Goal: Task Accomplishment & Management: Manage account settings

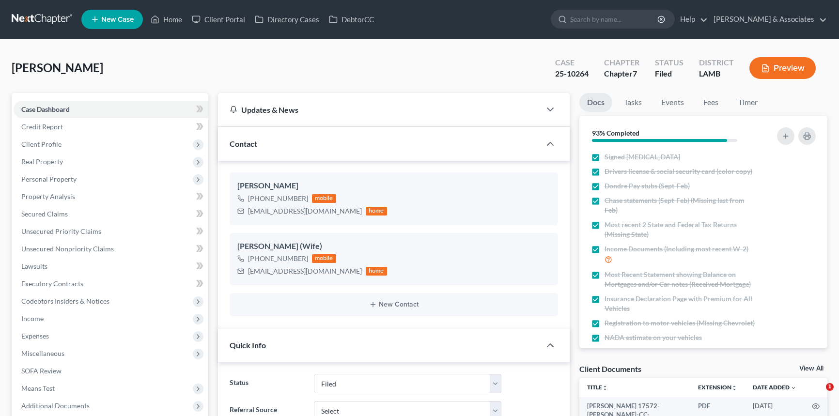
select select "8"
select select "0"
click at [171, 19] on link "Home" at bounding box center [166, 19] width 41 height 17
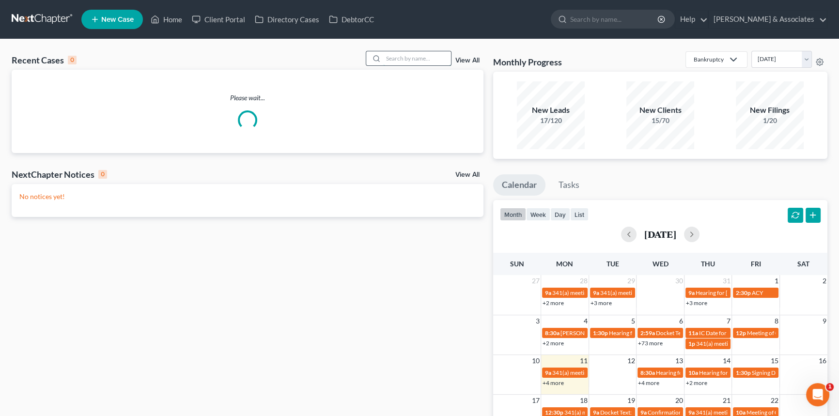
click at [409, 60] on input "search" at bounding box center [417, 58] width 68 height 14
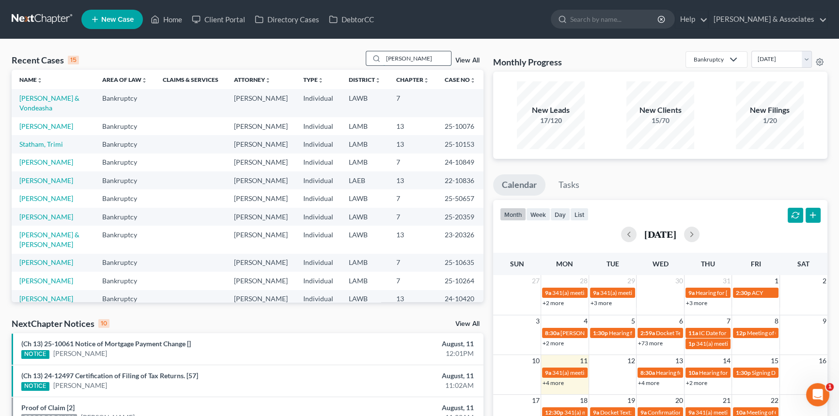
type input "[PERSON_NAME]"
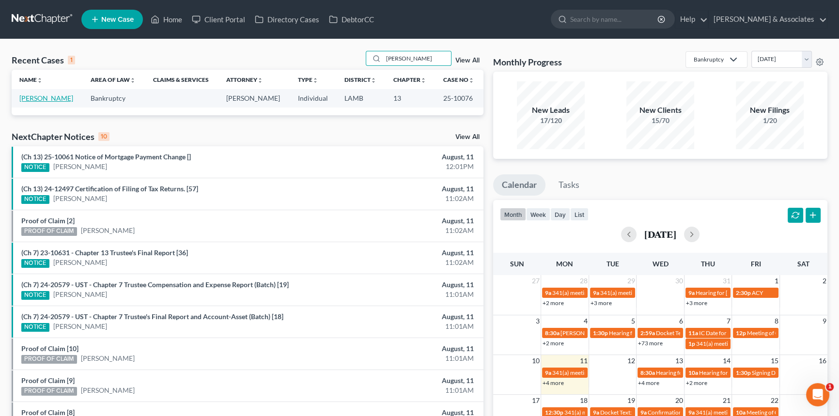
click at [32, 96] on link "[PERSON_NAME]" at bounding box center [46, 98] width 54 height 8
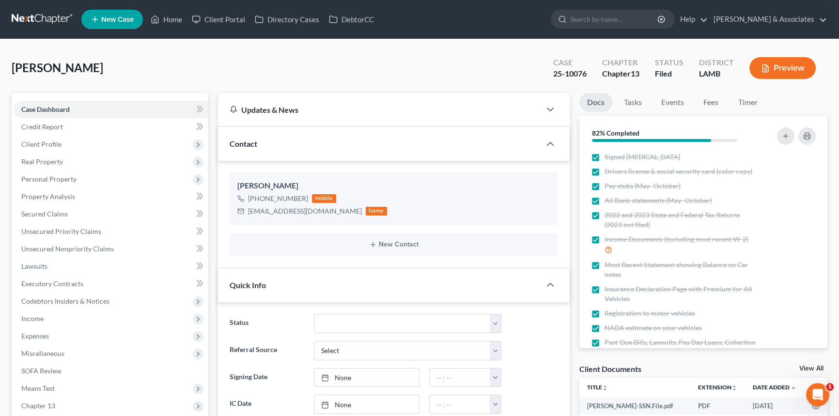
click at [692, 102] on ul "Docs Tasks Events Fees Timer" at bounding box center [703, 104] width 248 height 23
click at [720, 101] on link "Fees" at bounding box center [710, 102] width 31 height 19
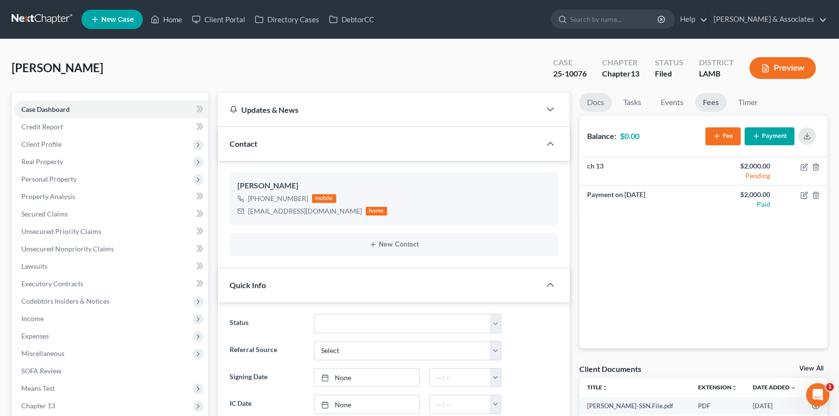
click at [595, 103] on link "Docs" at bounding box center [595, 102] width 32 height 19
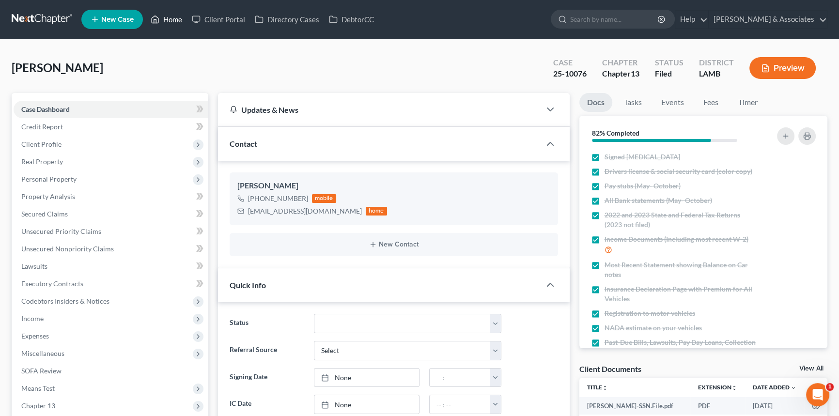
click at [185, 10] on ul "New Case Home Client Portal Directory Cases DebtorCC - No Result - See all resu…" at bounding box center [454, 19] width 746 height 25
click at [179, 15] on link "Home" at bounding box center [166, 19] width 41 height 17
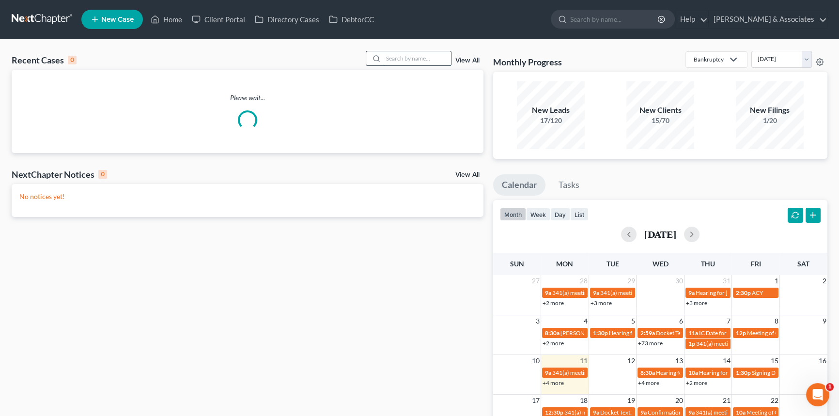
drag, startPoint x: 430, startPoint y: 59, endPoint x: 425, endPoint y: 59, distance: 5.3
click at [423, 59] on input "search" at bounding box center [417, 58] width 68 height 14
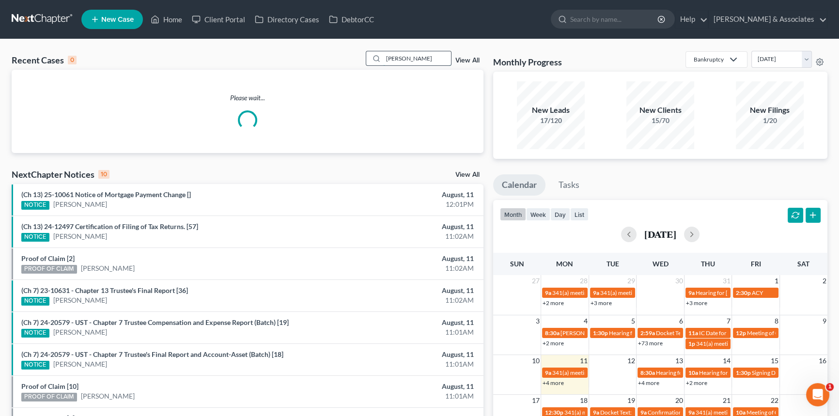
type input "[PERSON_NAME]"
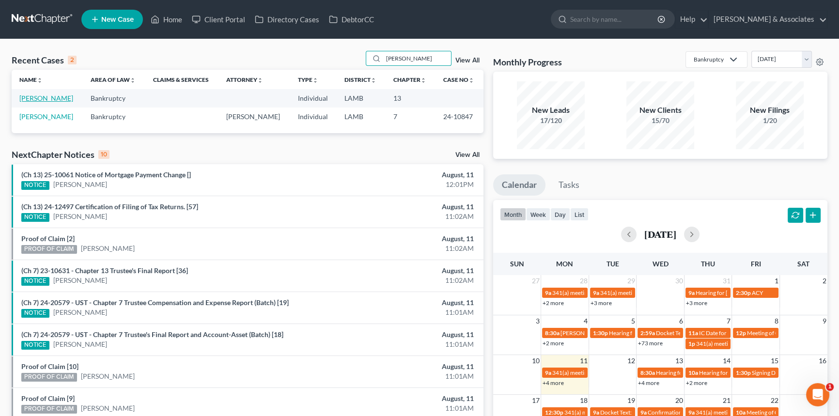
click at [43, 100] on link "[PERSON_NAME]" at bounding box center [46, 98] width 54 height 8
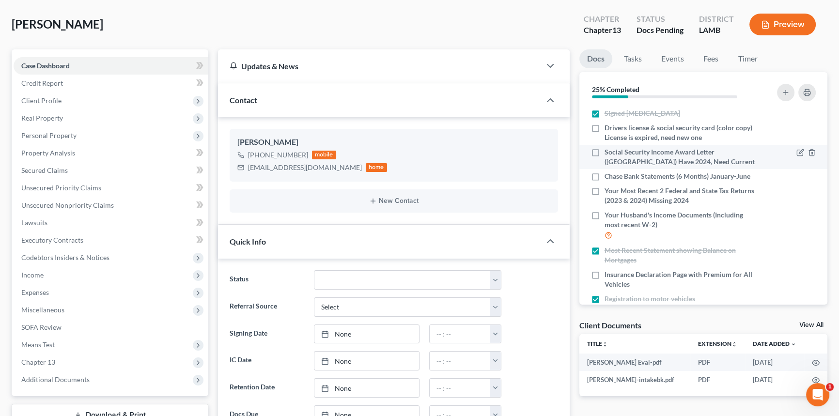
click at [604, 153] on label "Social Security Income Award Letter ([GEOGRAPHIC_DATA]) Have 2024, Need Current" at bounding box center [680, 156] width 153 height 19
click at [608, 153] on input "Social Security Income Award Letter ([GEOGRAPHIC_DATA]) Have 2024, Need Current" at bounding box center [611, 150] width 6 height 6
checkbox input "true"
click at [789, 178] on div at bounding box center [791, 176] width 59 height 10
click at [796, 176] on icon "button" at bounding box center [800, 177] width 8 height 8
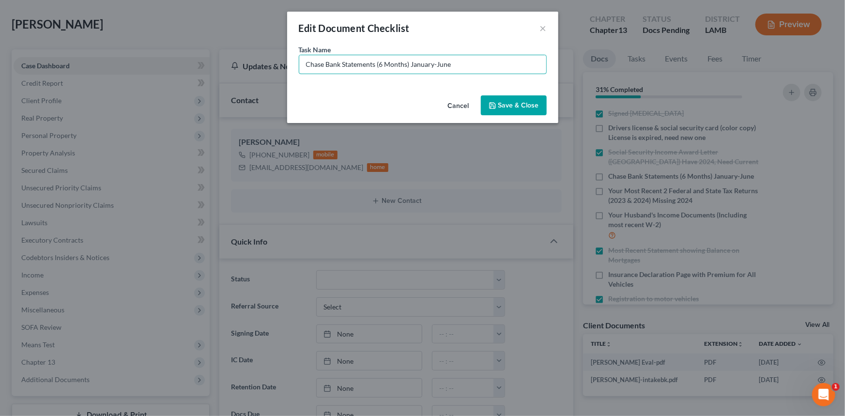
drag, startPoint x: 467, startPoint y: 68, endPoint x: 412, endPoint y: 78, distance: 56.2
click at [412, 78] on div "Task Name * Chase Bank Statements (6 Months) January-June" at bounding box center [422, 68] width 271 height 47
type input "Chase Bank Statements (6 Months) January-June - NEED JULY"
click at [521, 116] on div "Cancel Save & Close" at bounding box center [422, 108] width 271 height 32
click at [524, 104] on button "Save & Close" at bounding box center [514, 105] width 66 height 20
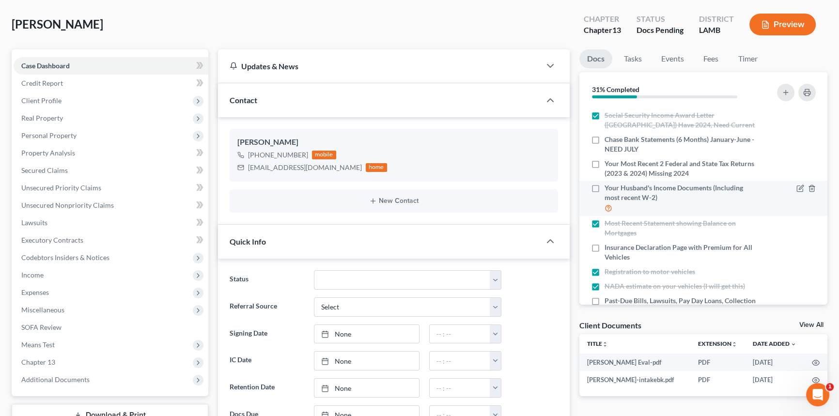
scroll to position [88, 0]
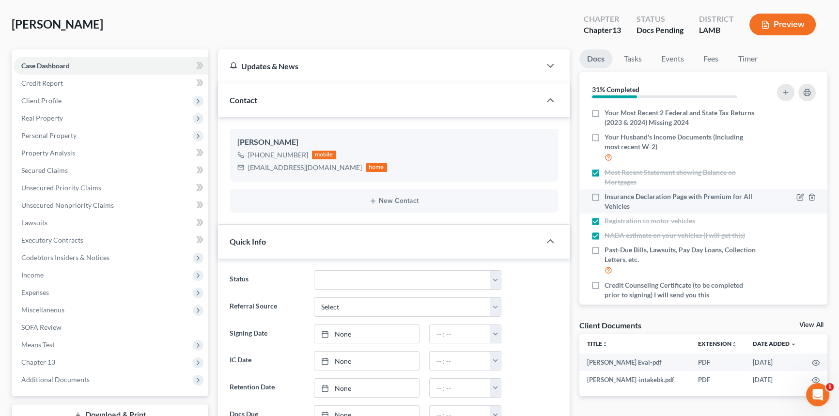
click at [604, 196] on label "Insurance Declaration Page with Premium for All Vehicles" at bounding box center [680, 201] width 153 height 19
click at [608, 196] on input "Insurance Declaration Page with Premium for All Vehicles" at bounding box center [611, 195] width 6 height 6
checkbox input "true"
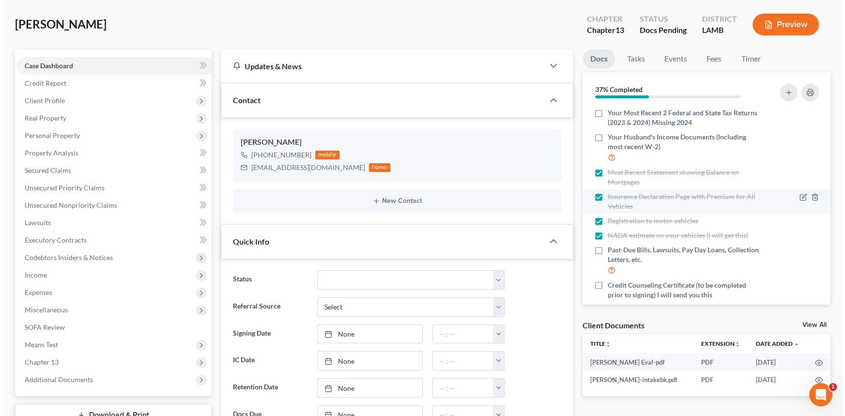
scroll to position [187, 0]
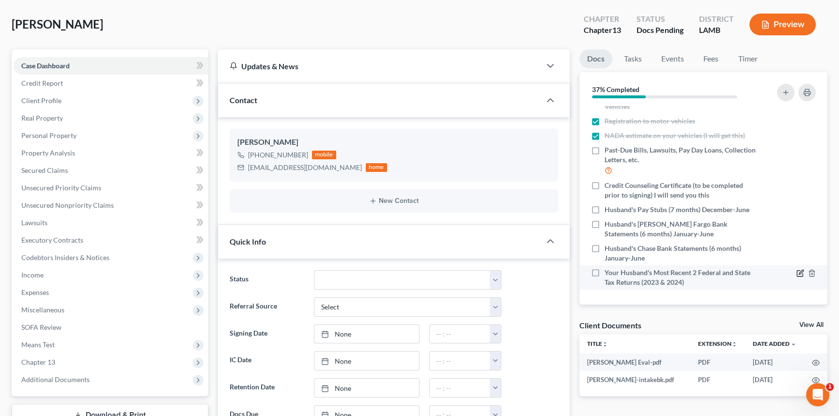
click at [796, 271] on icon "button" at bounding box center [800, 273] width 8 height 8
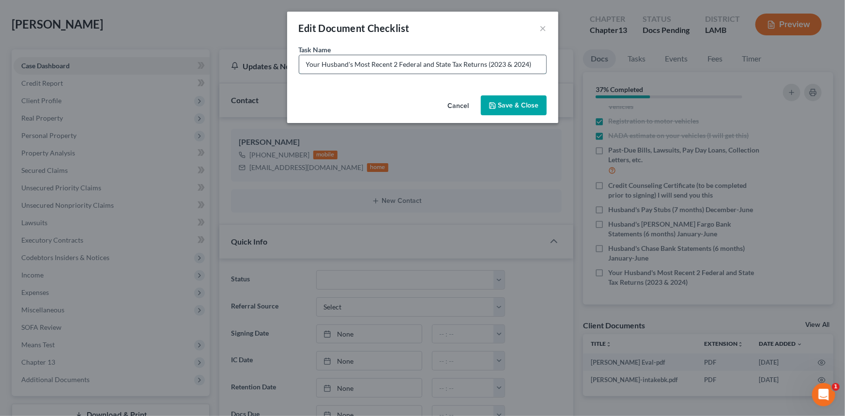
click at [535, 58] on input "Your Husband's Most Recent 2 Federal and State Tax Returns (2023 & 2024)" at bounding box center [422, 64] width 247 height 18
type input "Your Husband's Most Recent 2 Federal and State Tax Returns (2023 & 2024) - STIL…"
click at [541, 99] on button "Save & Close" at bounding box center [514, 105] width 66 height 20
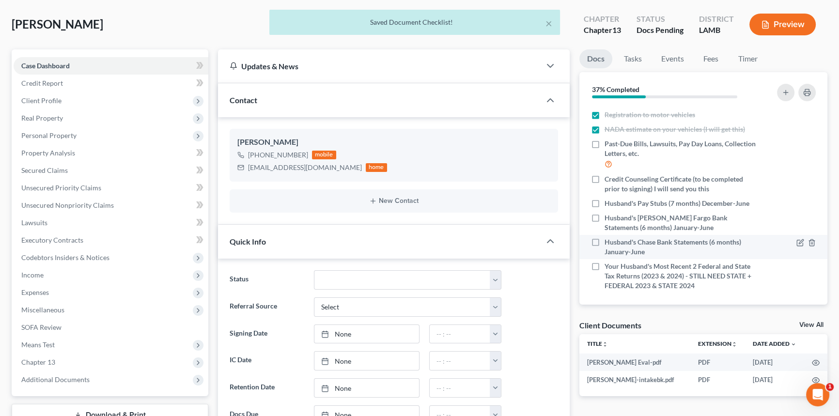
scroll to position [197, 0]
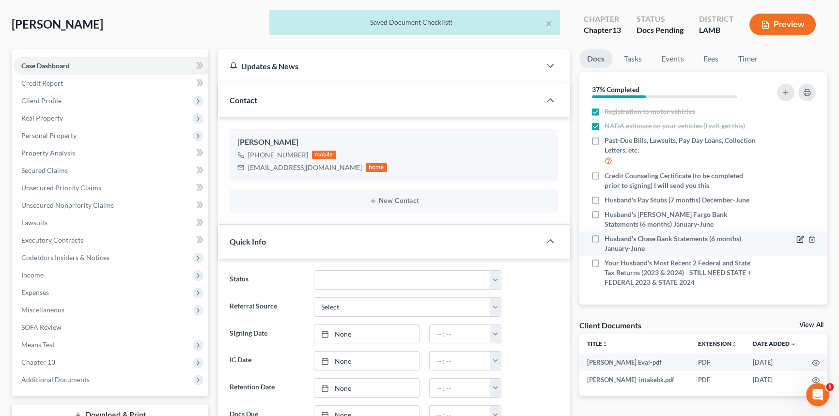
click at [796, 235] on icon "button" at bounding box center [800, 239] width 8 height 8
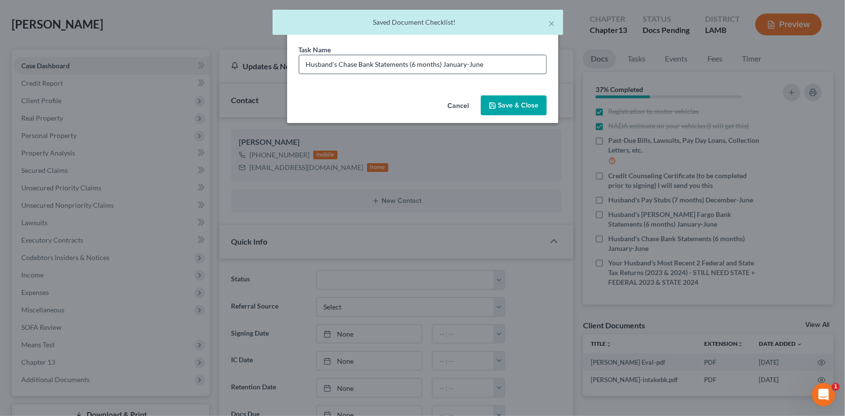
drag, startPoint x: 548, startPoint y: 69, endPoint x: 538, endPoint y: 68, distance: 9.8
click at [542, 69] on div "Task Name * Husband's Chase Bank Statements (6 months) January-June" at bounding box center [422, 68] width 271 height 47
click at [516, 57] on input "Husband's Chase Bank Statements (6 months) January-June" at bounding box center [422, 64] width 247 height 18
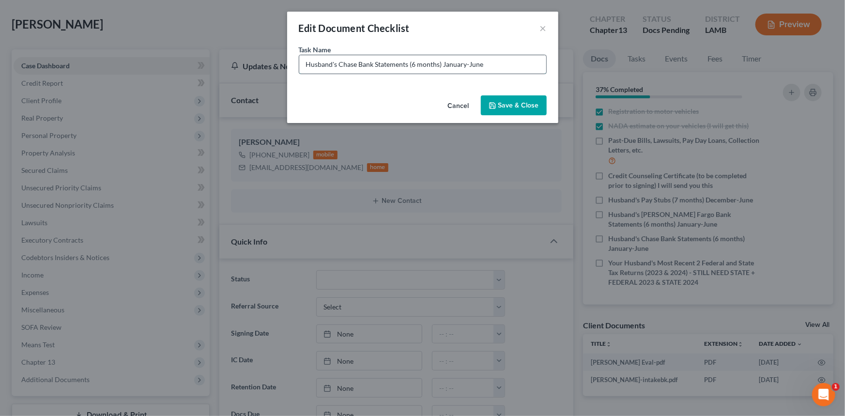
drag, startPoint x: 485, startPoint y: 61, endPoint x: 443, endPoint y: 66, distance: 42.4
click at [443, 66] on input "Husband's Chase Bank Statements (6 months) January-June" at bounding box center [422, 64] width 247 height 18
type input "Husband's Chase Bank Statements (6 months) February - July"
click at [496, 98] on button "Save & Close" at bounding box center [514, 105] width 66 height 20
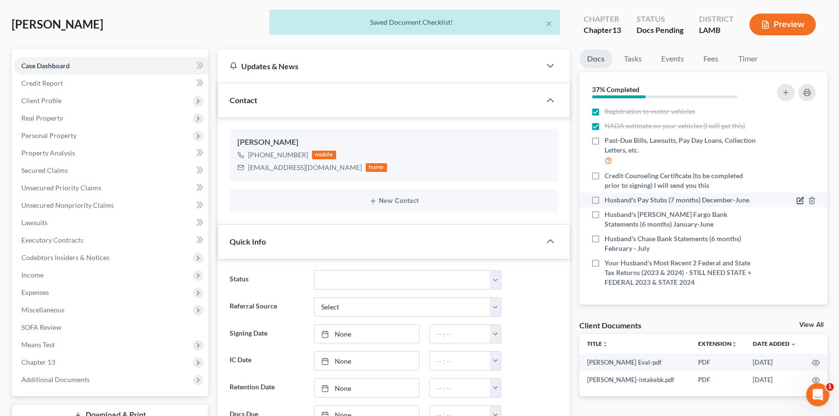
click at [797, 198] on icon "button" at bounding box center [800, 201] width 6 height 6
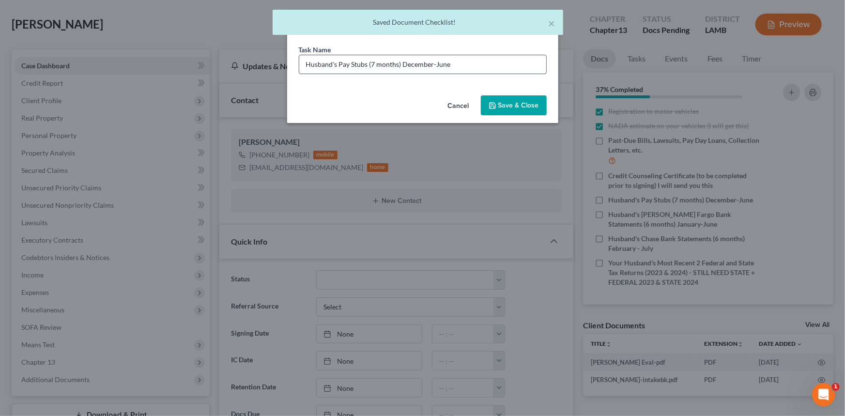
drag, startPoint x: 516, startPoint y: 67, endPoint x: 402, endPoint y: 72, distance: 113.9
click at [402, 72] on input "Husband's Pay Stubs (7 months) December-June" at bounding box center [422, 64] width 247 height 18
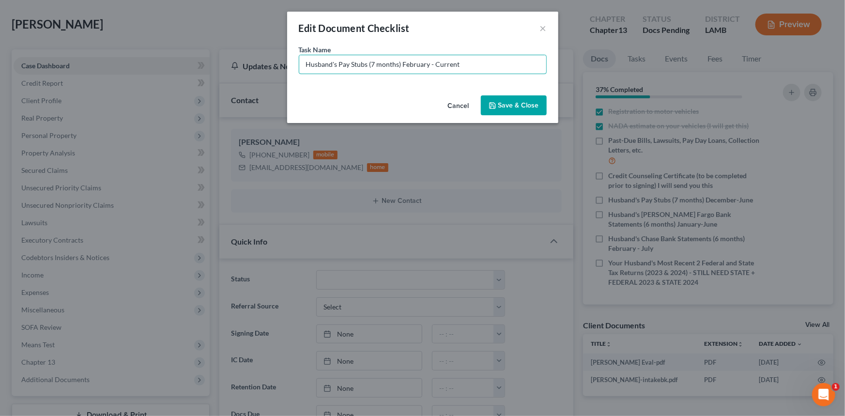
type input "Husband's Pay Stubs (7 months) February - Current"
click at [515, 108] on button "Save & Close" at bounding box center [514, 105] width 66 height 20
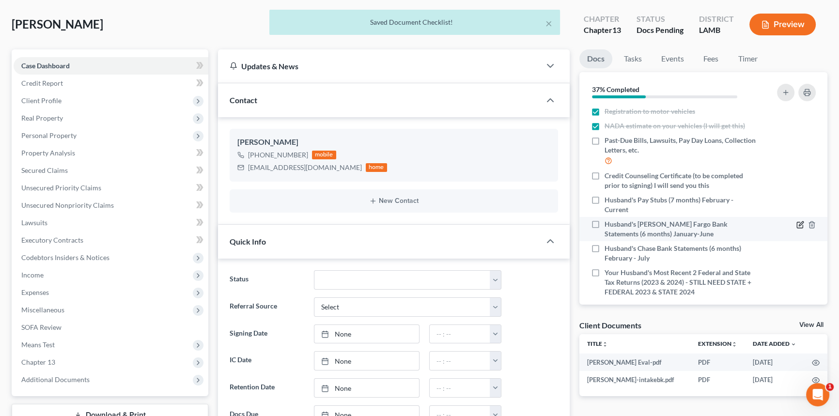
click at [796, 223] on icon "button" at bounding box center [800, 225] width 8 height 8
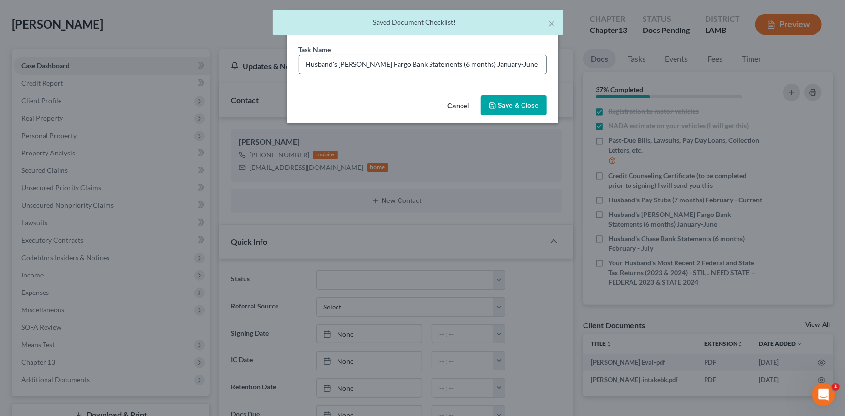
drag, startPoint x: 500, startPoint y: 63, endPoint x: 460, endPoint y: 58, distance: 40.5
click at [460, 58] on input "Husband's [PERSON_NAME] Fargo Bank Statements (6 months) January-June" at bounding box center [422, 64] width 247 height 18
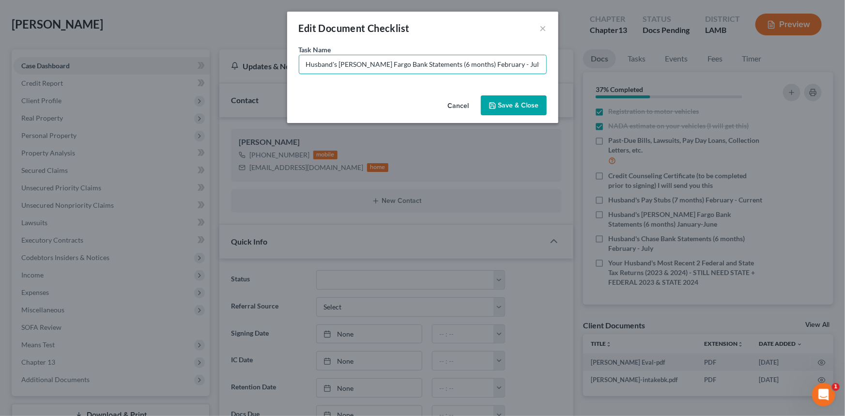
type input "Husband's [PERSON_NAME] Fargo Bank Statements (6 months) February - July"
click at [496, 97] on button "Save & Close" at bounding box center [514, 105] width 66 height 20
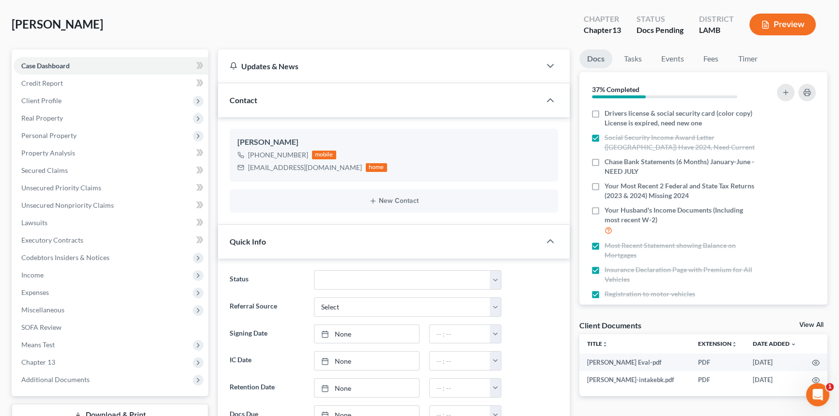
scroll to position [0, 0]
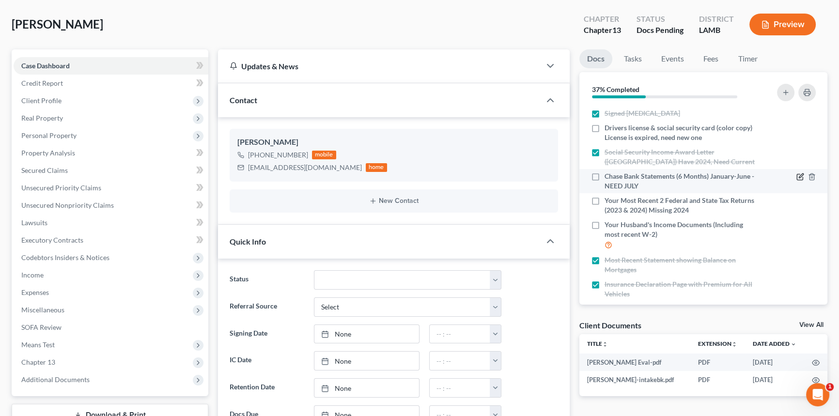
click at [796, 173] on icon "button" at bounding box center [800, 177] width 8 height 8
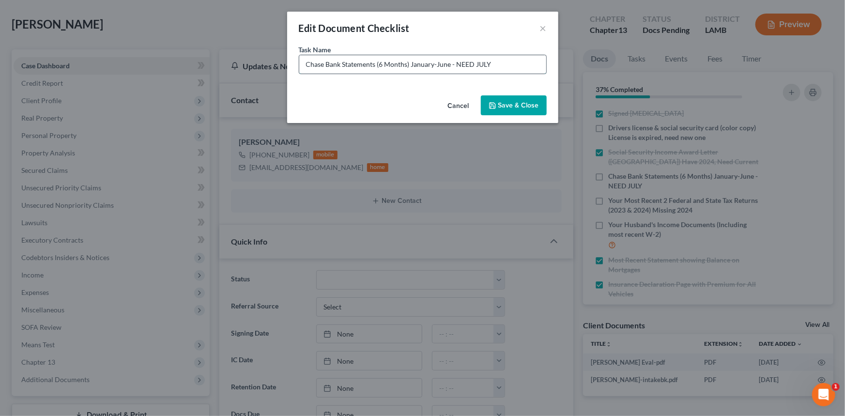
drag, startPoint x: 411, startPoint y: 63, endPoint x: 450, endPoint y: 68, distance: 39.0
click at [450, 68] on input "Chase Bank Statements (6 Months) January-June - NEED JULY" at bounding box center [422, 64] width 247 height 18
type input "[PERSON_NAME] Bank Statements (6 Months) February - July - NEED JULY"
click at [542, 98] on button "Save & Close" at bounding box center [514, 105] width 66 height 20
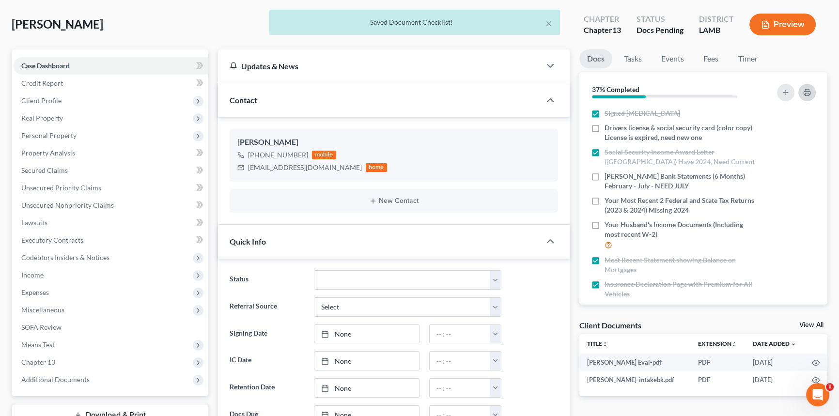
click at [813, 91] on button "button" at bounding box center [806, 92] width 17 height 17
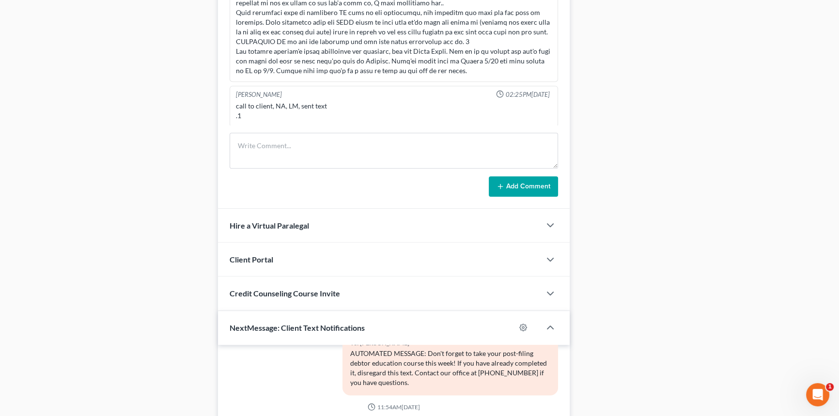
scroll to position [660, 0]
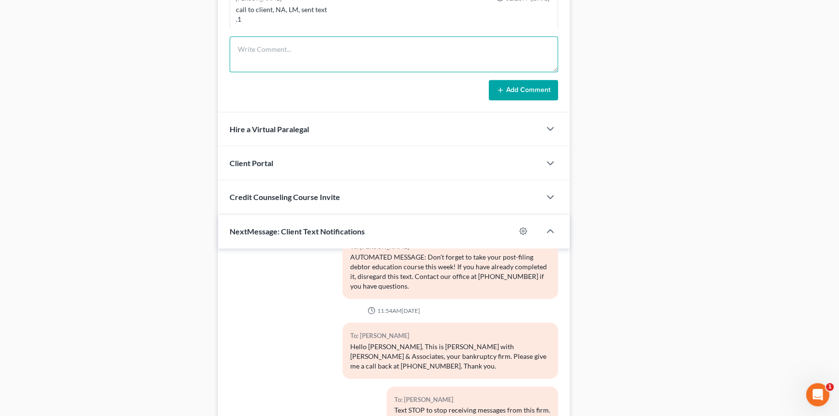
click at [307, 39] on textarea at bounding box center [394, 54] width 328 height 36
type textarea "client sent an email with her insurance dec page, updated her doc checklist and…"
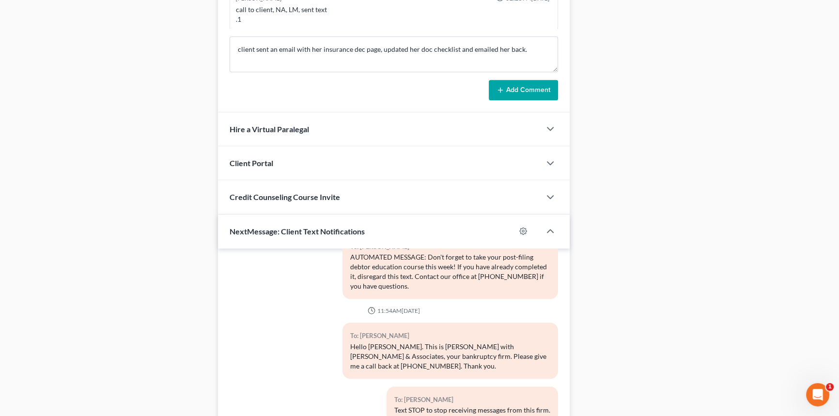
click at [496, 80] on button "Add Comment" at bounding box center [523, 90] width 69 height 20
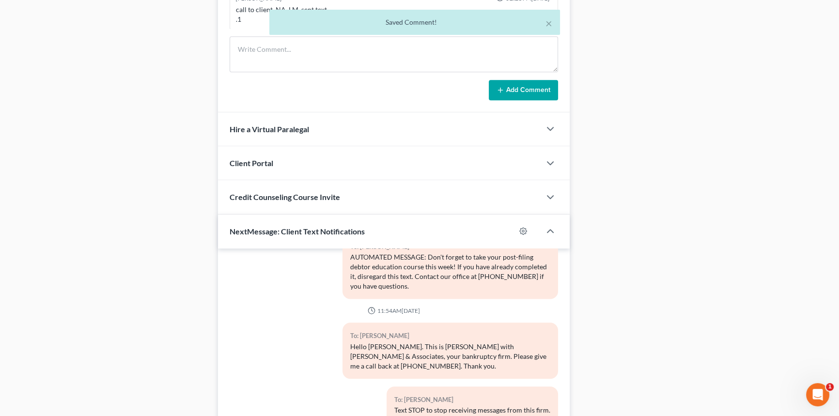
scroll to position [869, 0]
